Goal: Find specific page/section: Find specific page/section

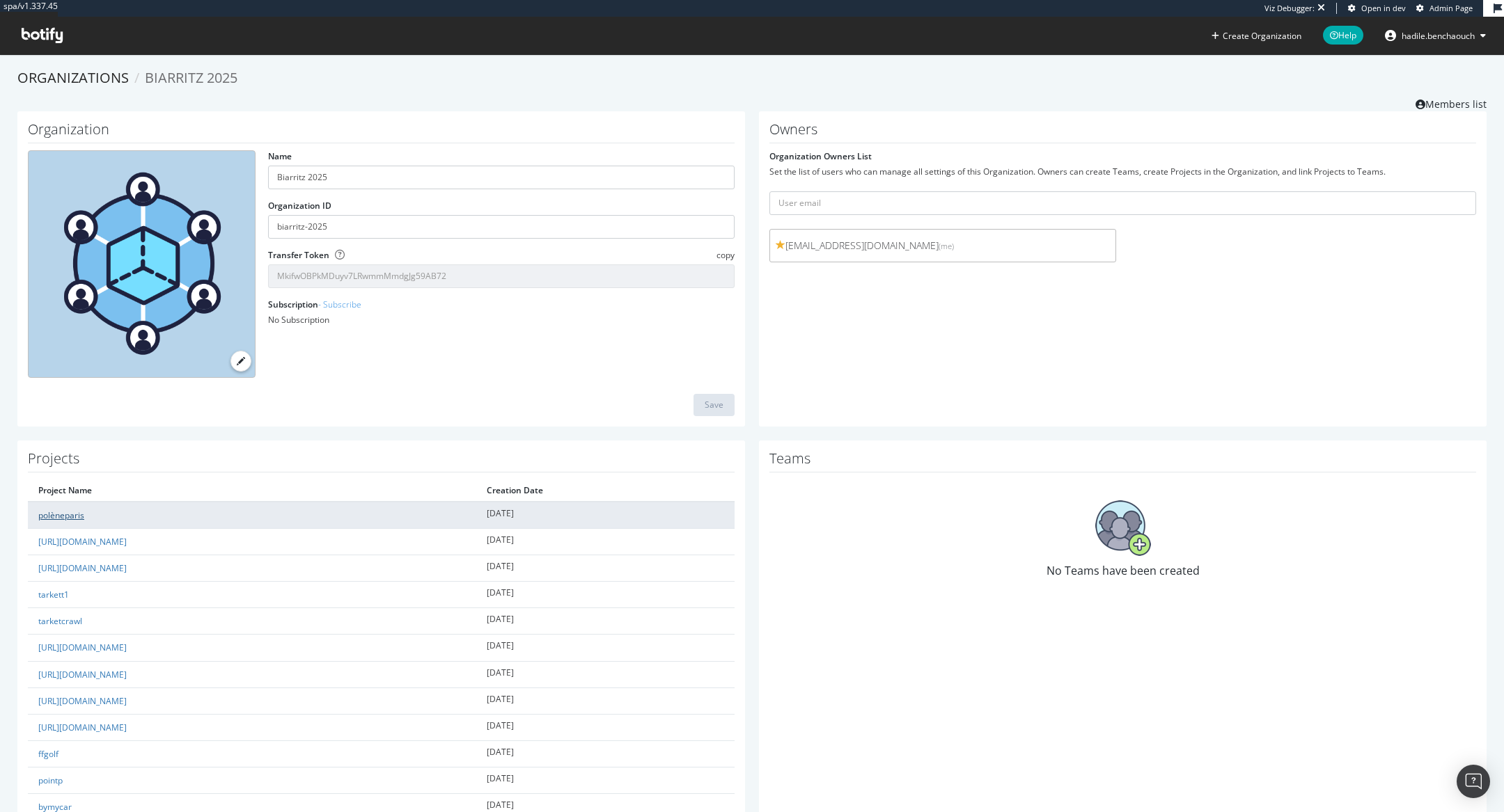
click at [69, 516] on link "polèneparis" at bounding box center [62, 515] width 46 height 12
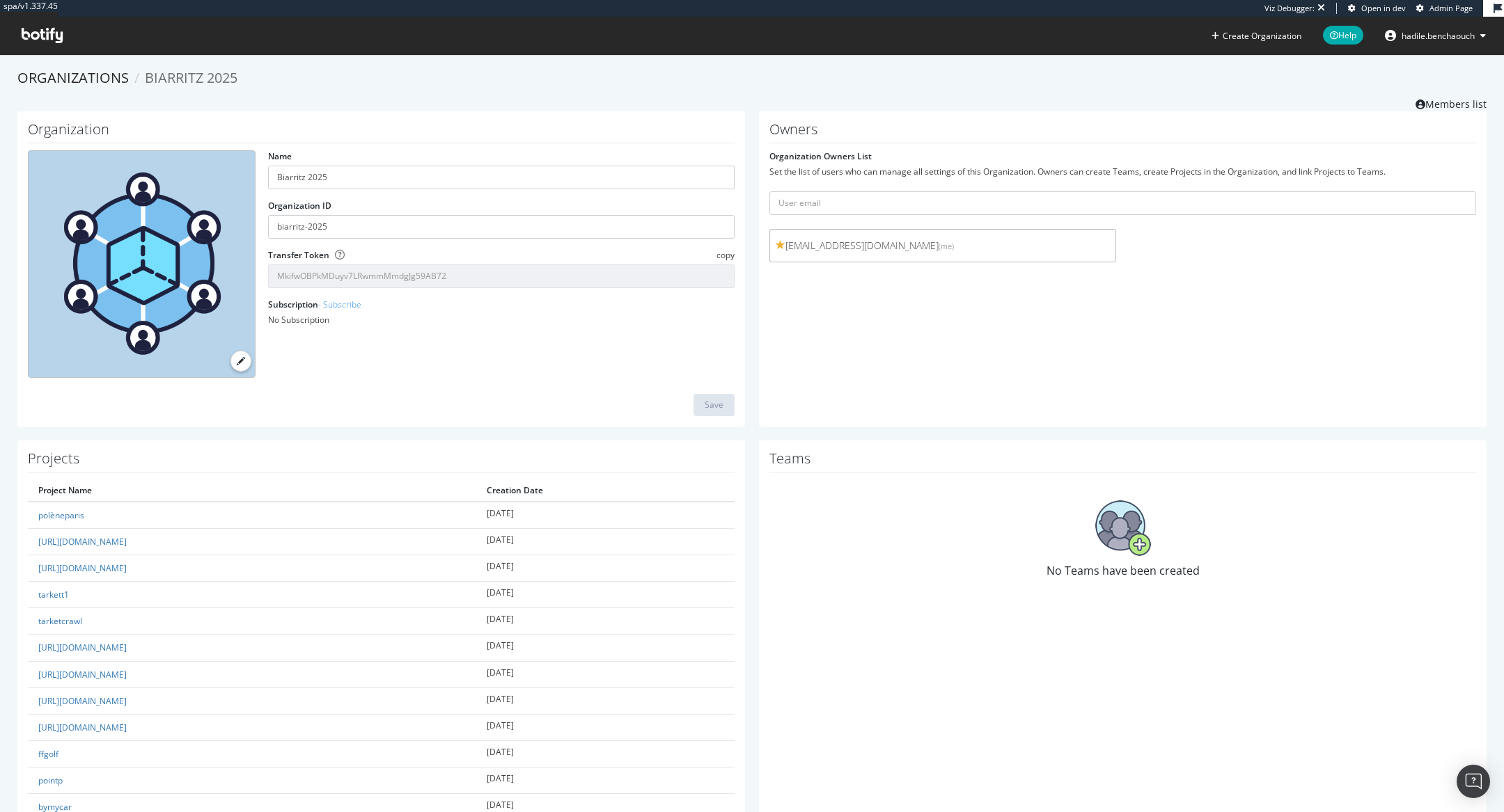
scroll to position [493, 0]
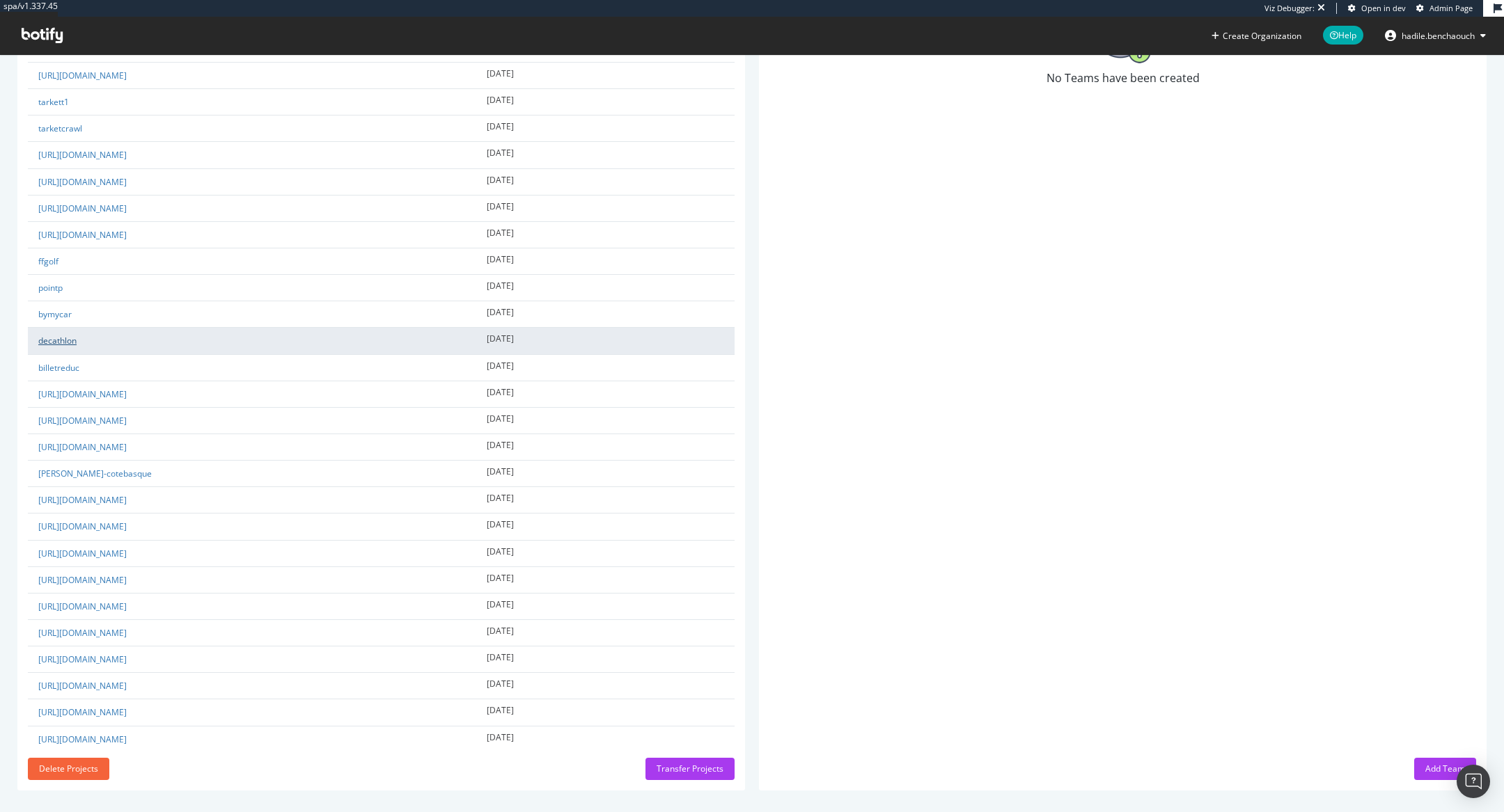
click at [64, 334] on link "decathlon" at bounding box center [57, 340] width 39 height 12
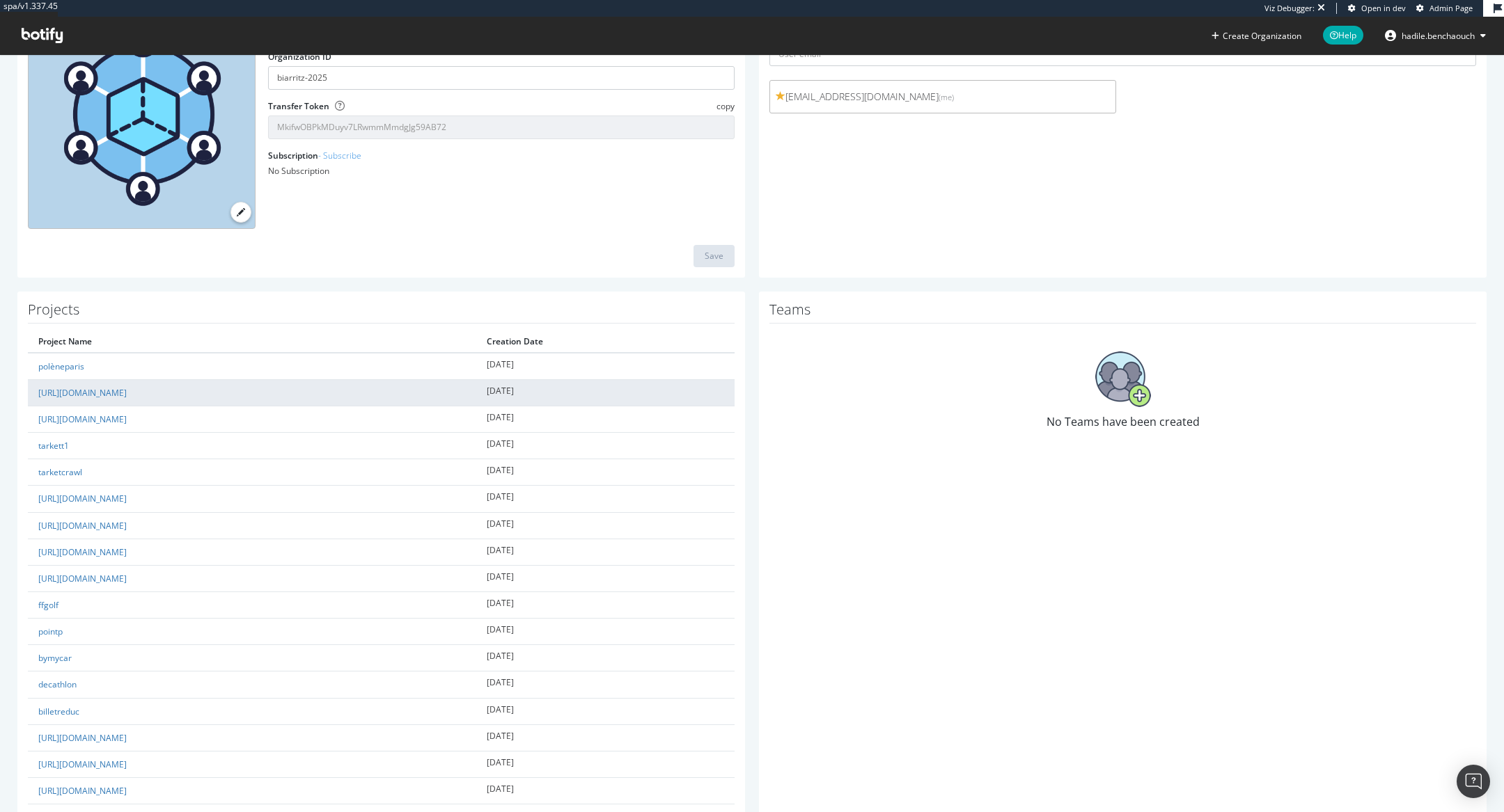
scroll to position [159, 0]
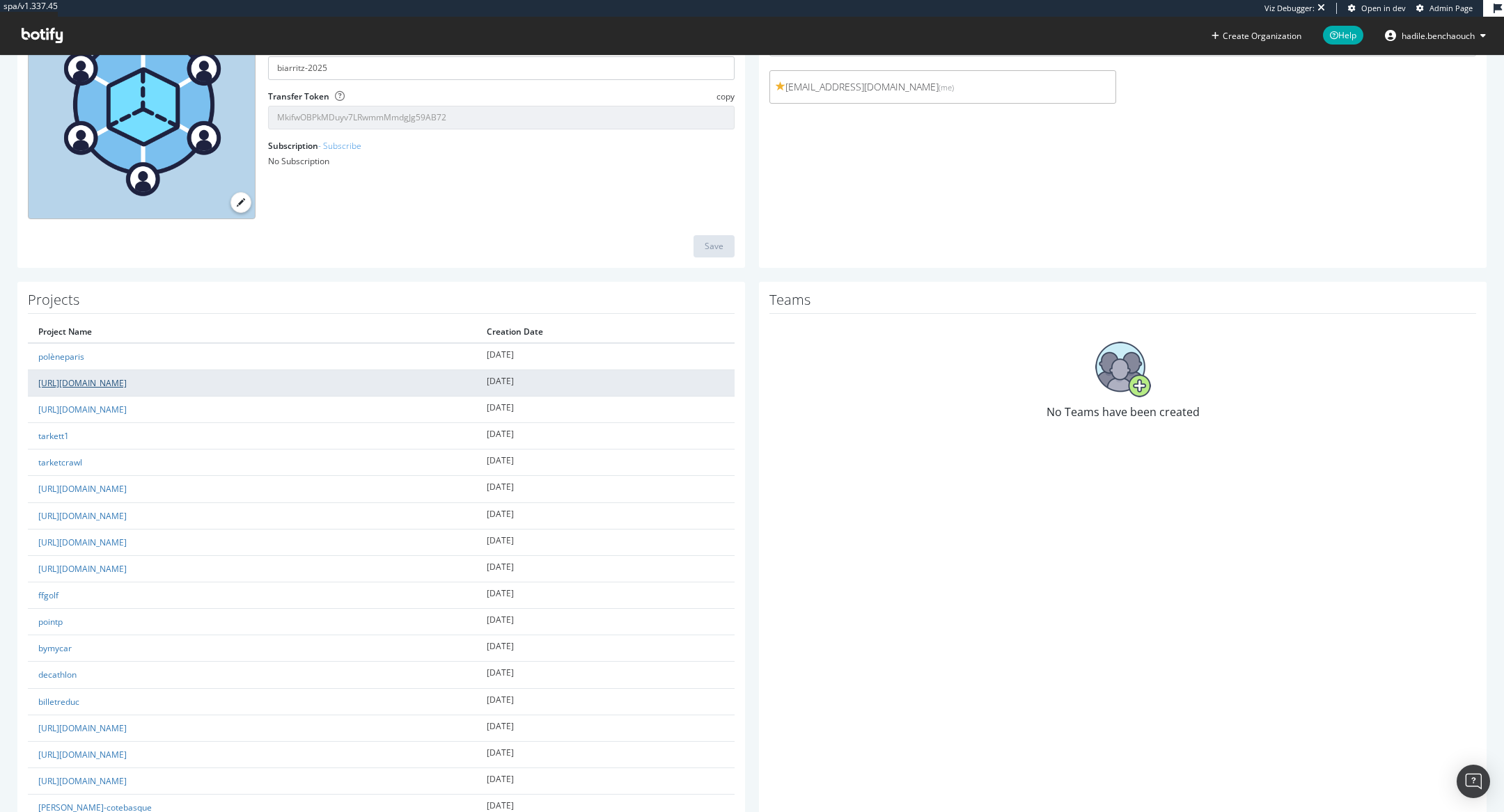
click at [127, 381] on link "[URL][DOMAIN_NAME]" at bounding box center [82, 383] width 88 height 12
